Goal: Task Accomplishment & Management: Manage account settings

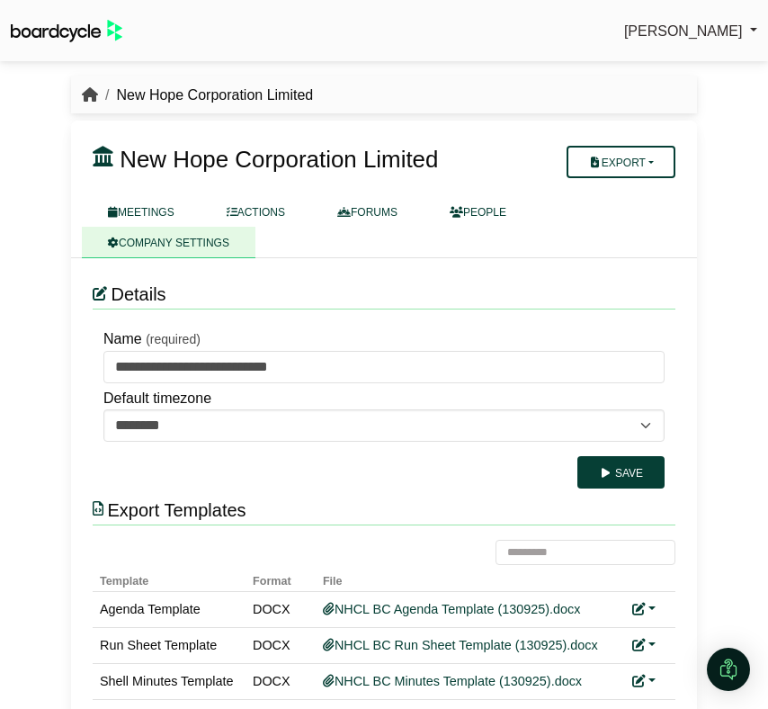
click at [84, 90] on icon "breadcrumb" at bounding box center [90, 94] width 16 height 14
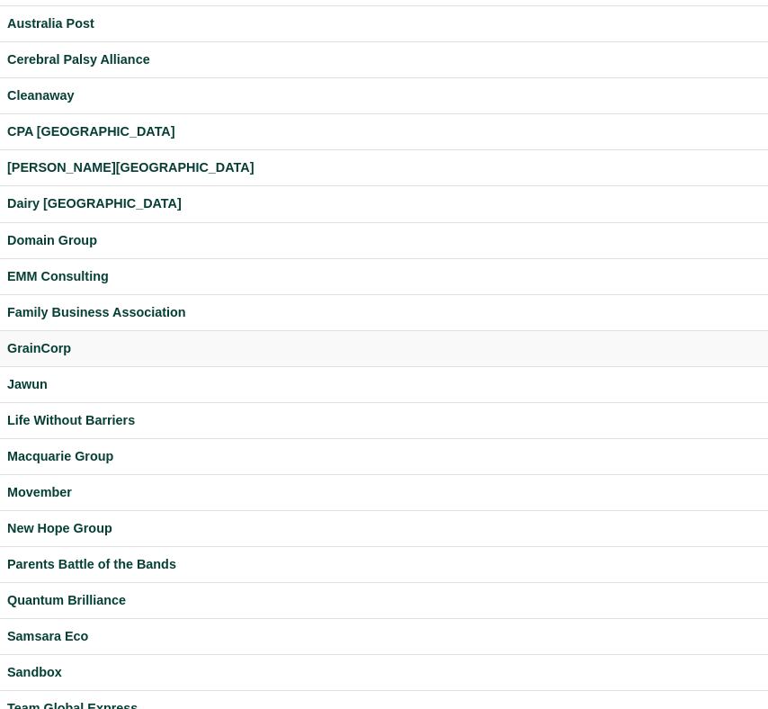
scroll to position [510, 0]
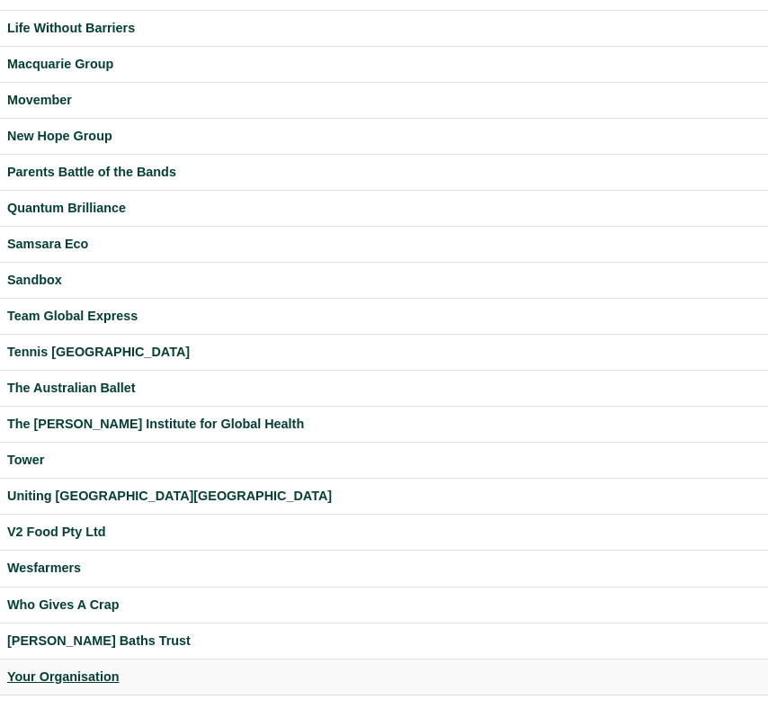
click at [72, 682] on div "Your Organisation" at bounding box center [384, 676] width 754 height 21
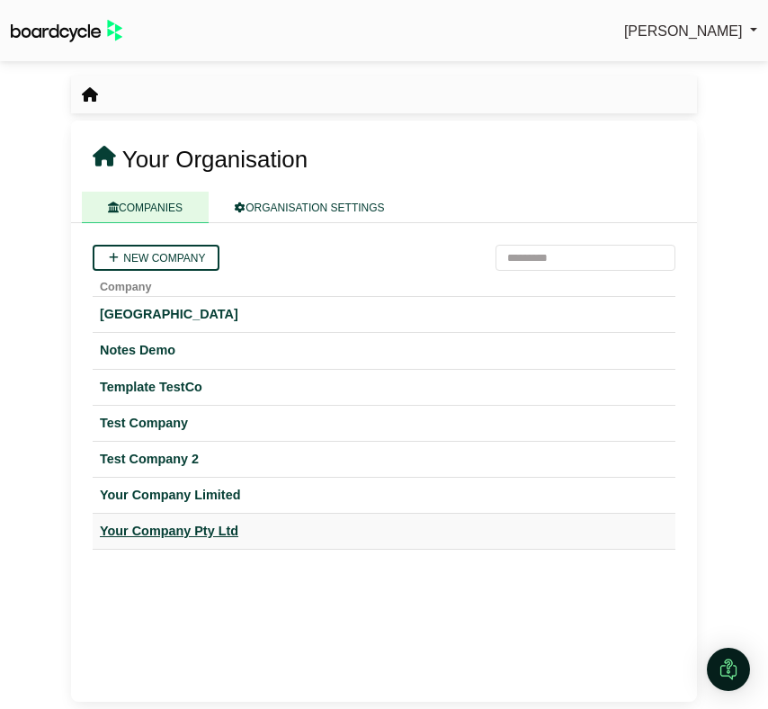
click at [167, 531] on div "Your Company Pty Ltd" at bounding box center [384, 531] width 568 height 21
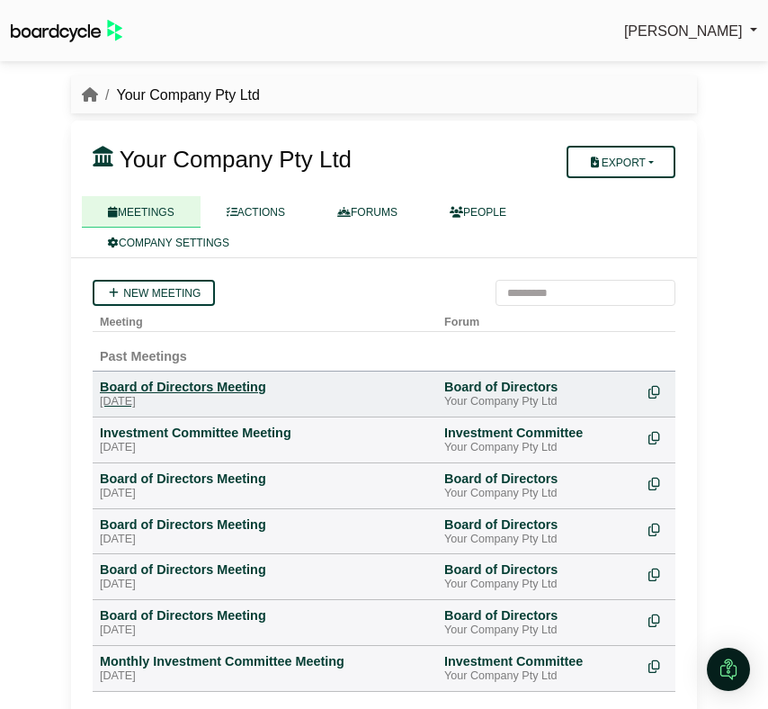
click at [199, 390] on div "Board of Directors Meeting" at bounding box center [265, 387] width 330 height 16
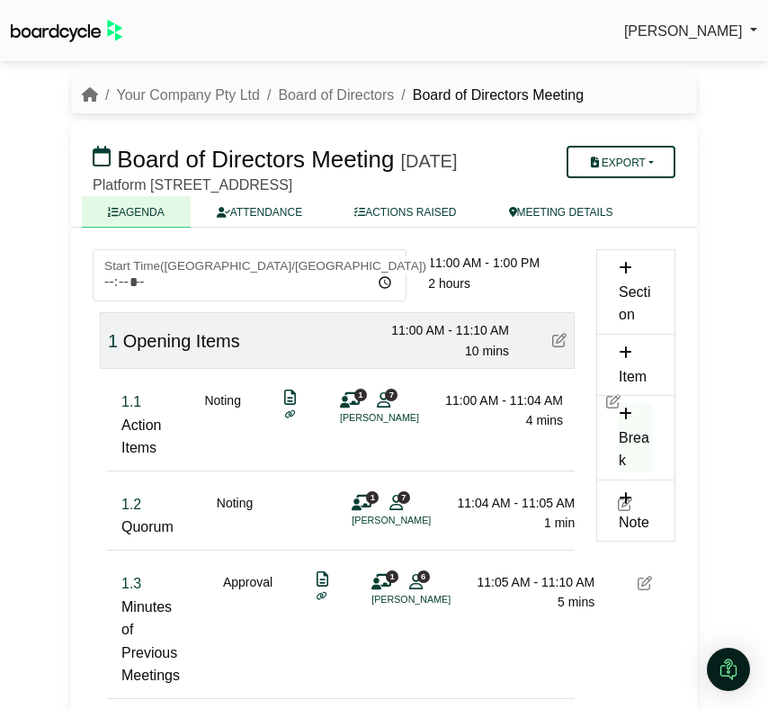
click at [392, 400] on span "7" at bounding box center [391, 394] width 13 height 12
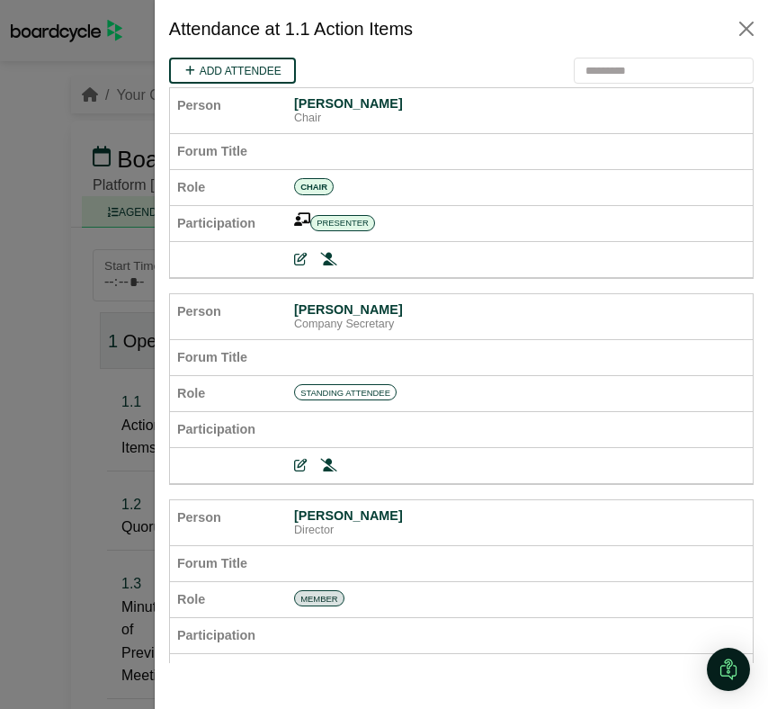
click at [112, 281] on div at bounding box center [384, 354] width 768 height 709
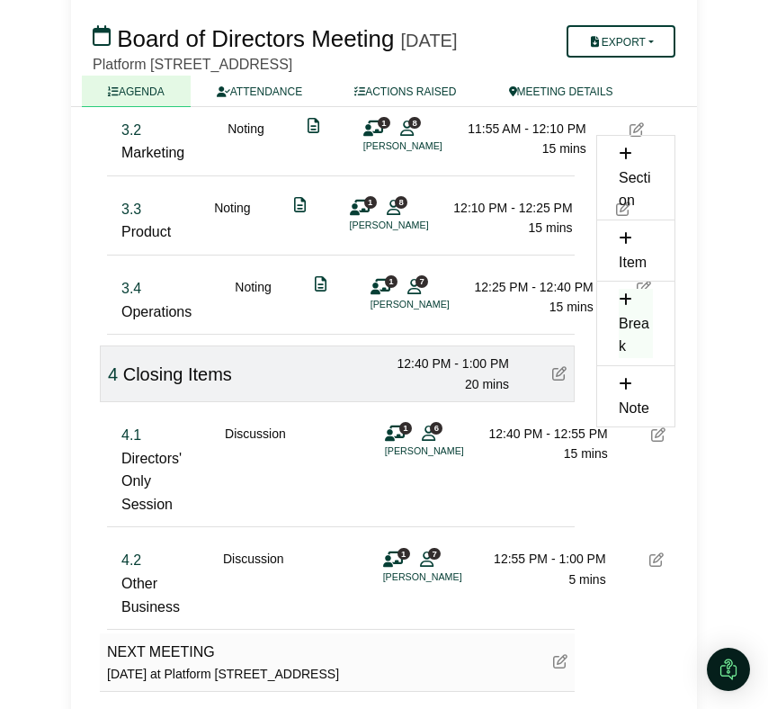
scroll to position [1144, 0]
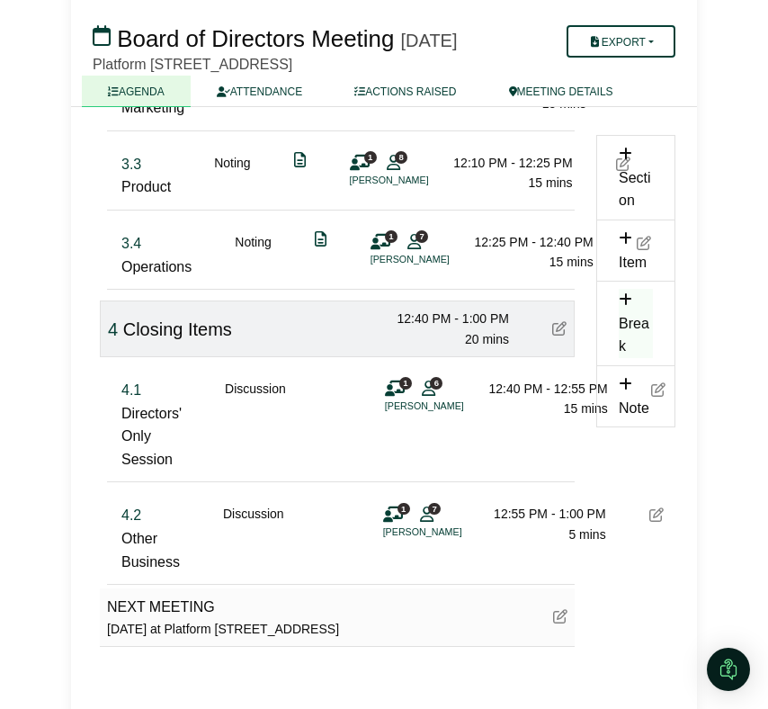
click at [390, 389] on icon at bounding box center [395, 388] width 20 height 1
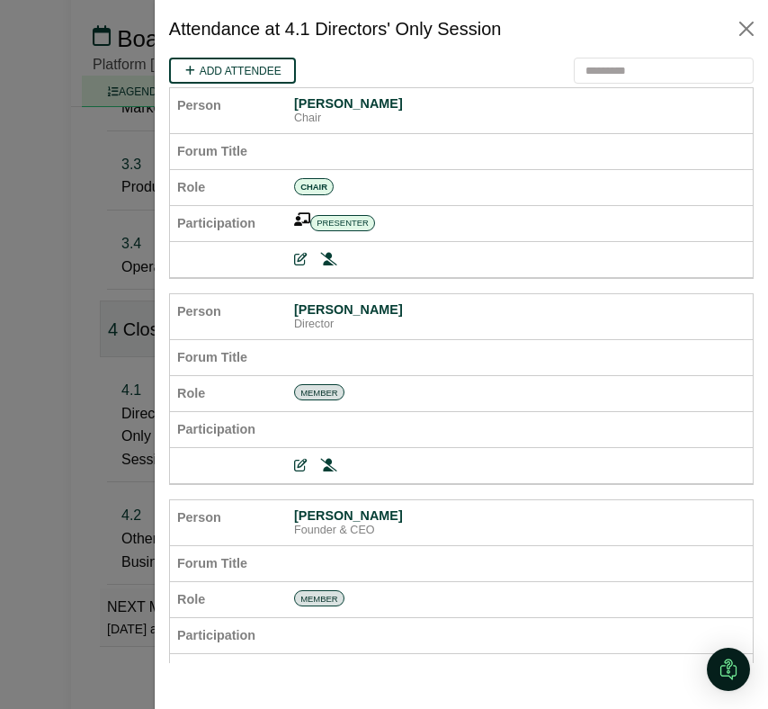
scroll to position [0, 0]
click at [111, 396] on div at bounding box center [384, 354] width 768 height 709
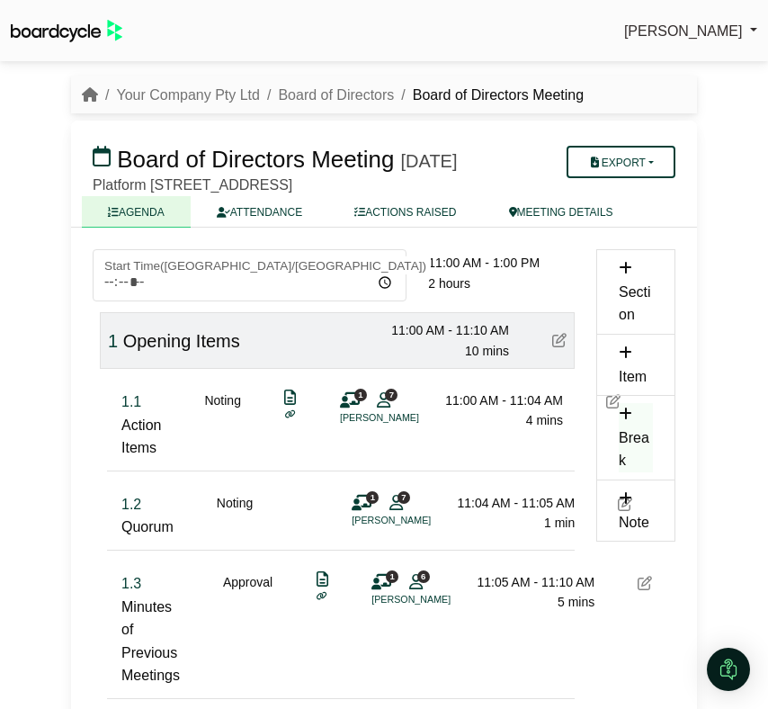
scroll to position [1144, 0]
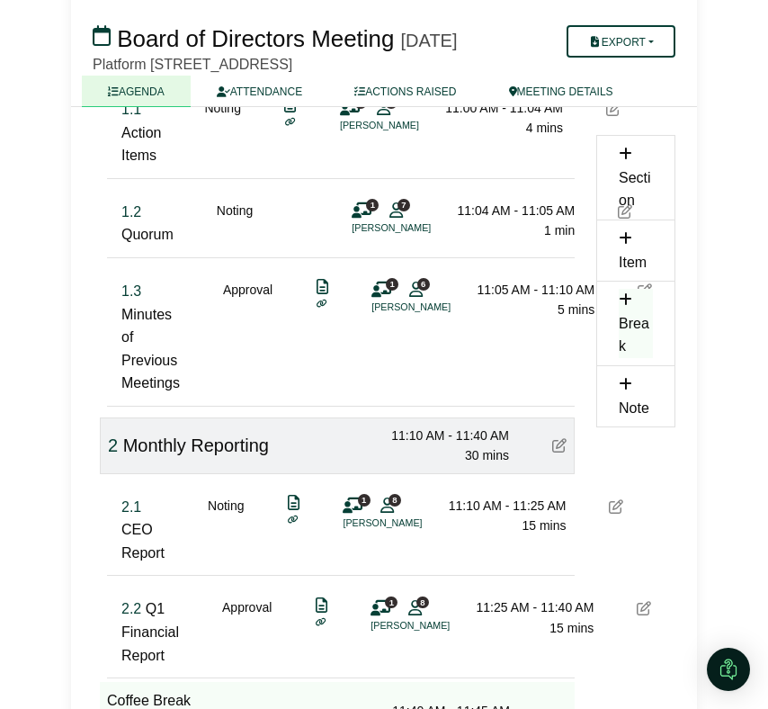
click at [385, 505] on icon at bounding box center [386, 504] width 13 height 1
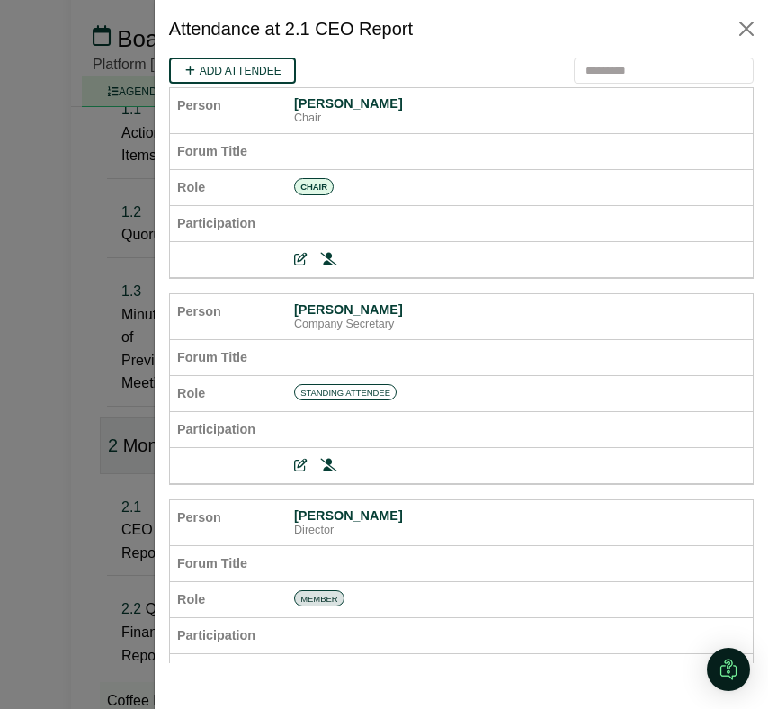
scroll to position [0, 0]
click at [106, 504] on div at bounding box center [384, 354] width 768 height 709
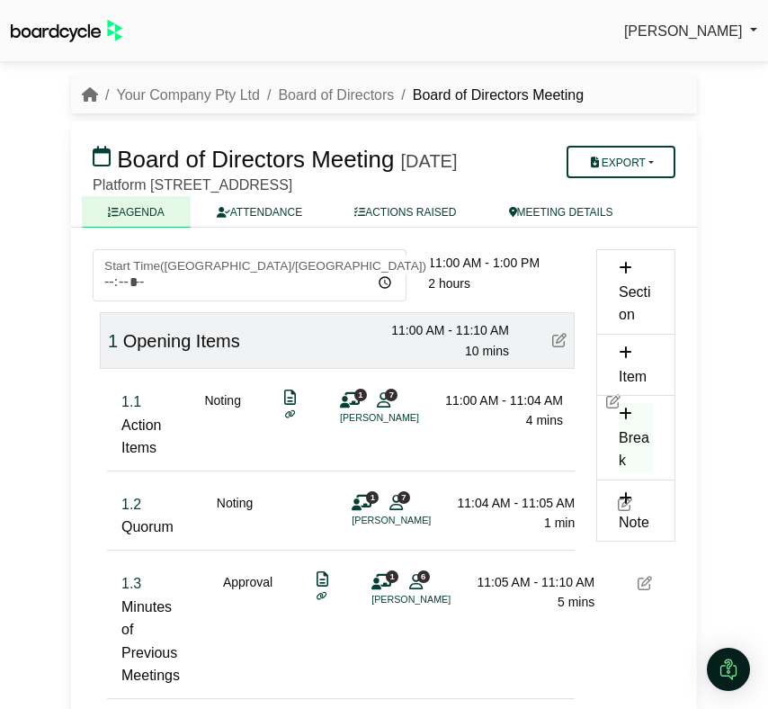
scroll to position [292, 0]
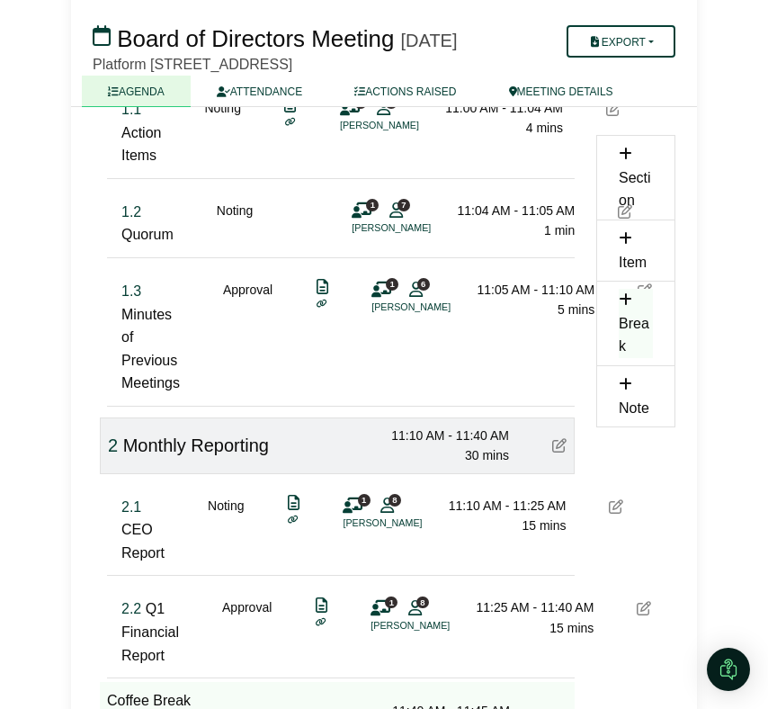
click at [411, 315] on li "[PERSON_NAME]" at bounding box center [438, 306] width 135 height 15
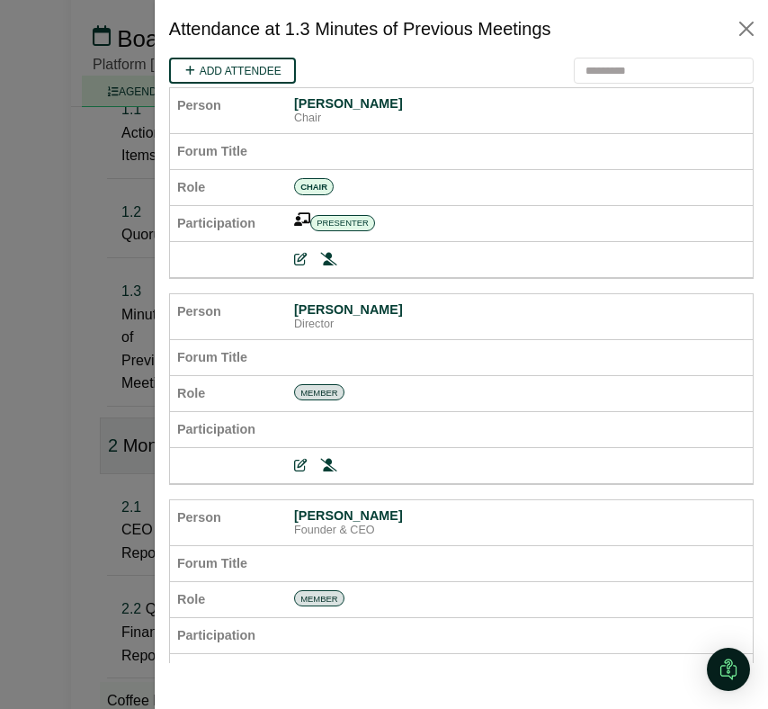
scroll to position [0, 0]
click at [129, 389] on div at bounding box center [384, 354] width 768 height 709
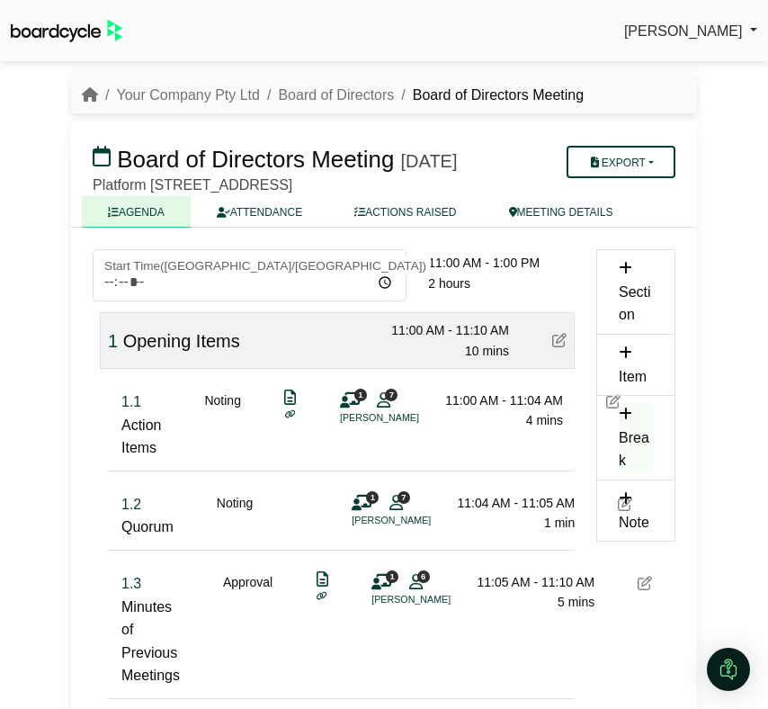
scroll to position [292, 0]
